Goal: Book appointment/travel/reservation

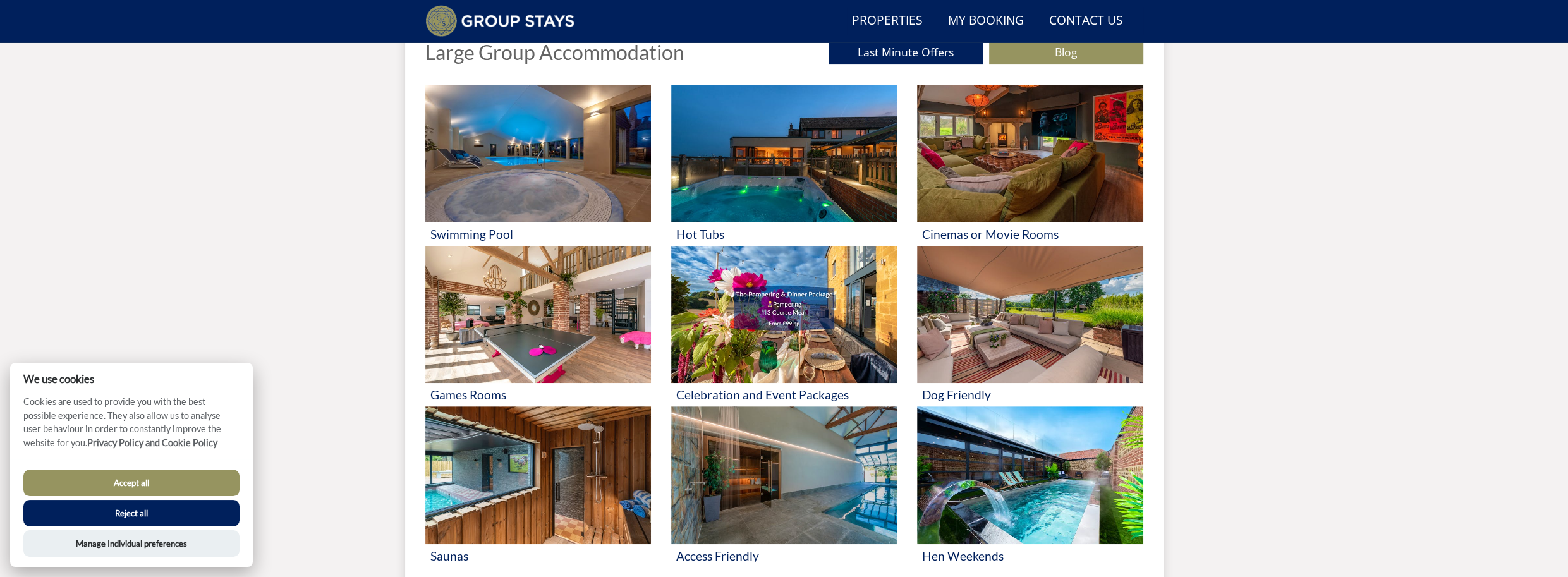
scroll to position [495, 0]
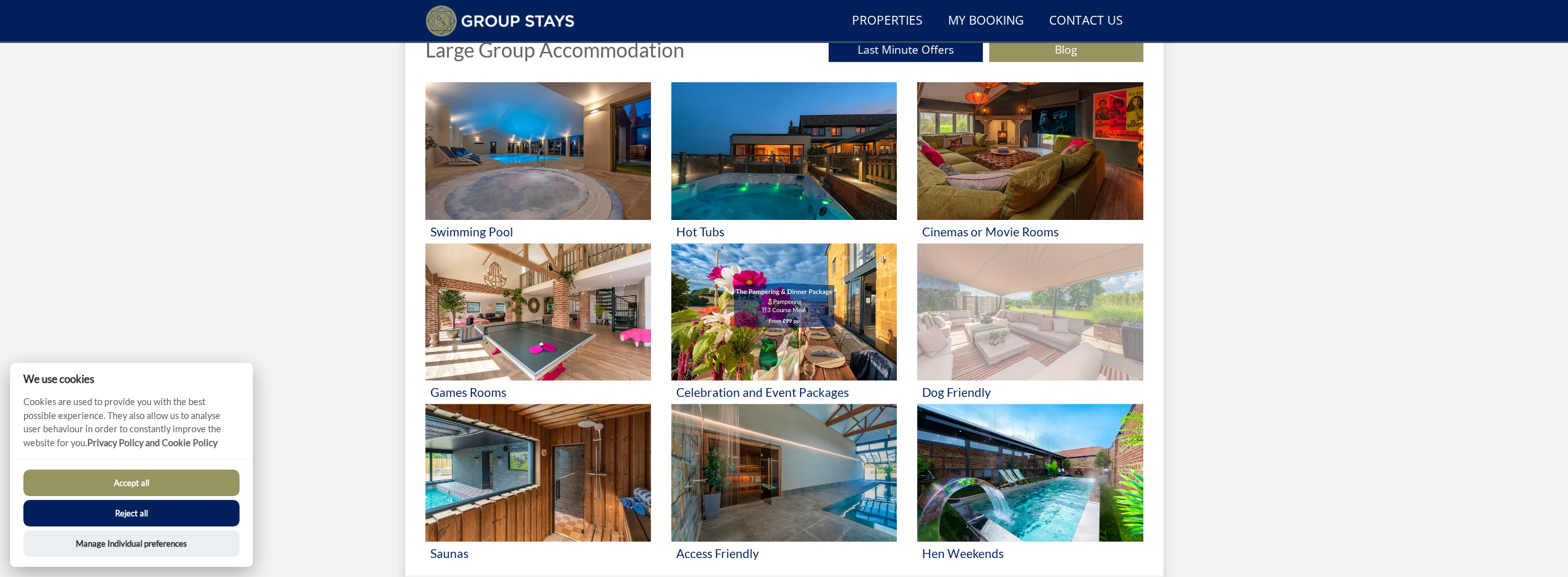
click at [1050, 316] on img at bounding box center [1030, 312] width 226 height 138
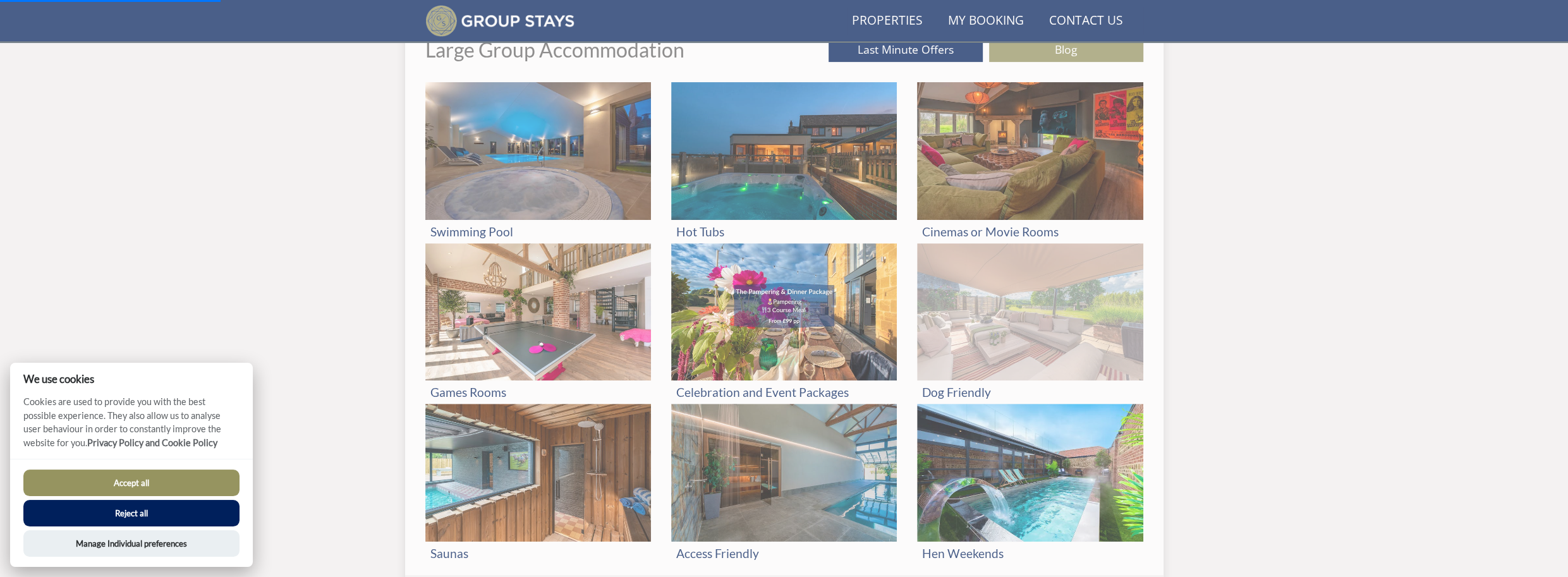
click at [1035, 322] on img at bounding box center [1030, 312] width 226 height 138
click at [1034, 322] on img at bounding box center [1030, 312] width 226 height 138
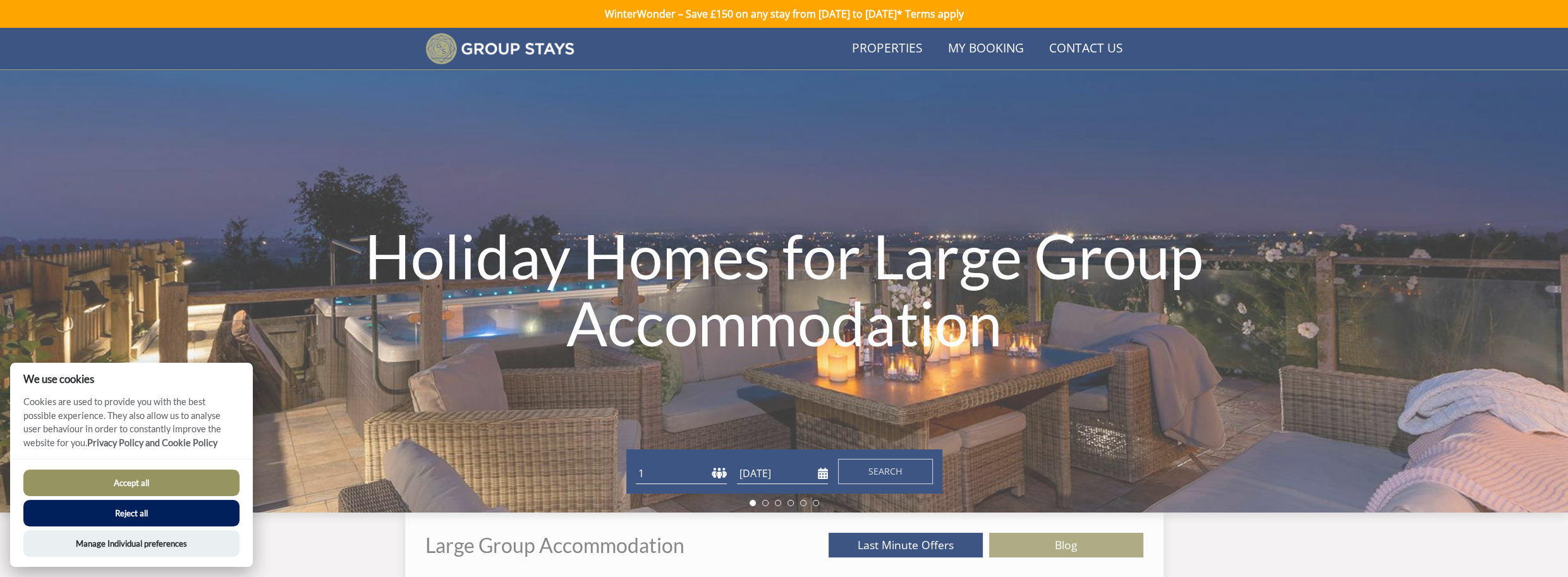
scroll to position [495, 0]
